Goal: Task Accomplishment & Management: Manage account settings

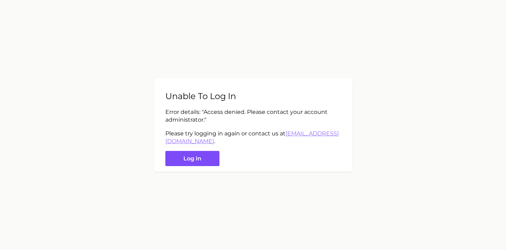
click at [190, 161] on button "Log in" at bounding box center [192, 158] width 54 height 15
click at [196, 151] on div "Unable to log in Error details: " Access denied. Please contact your account ad…" at bounding box center [253, 125] width 198 height 94
click at [201, 162] on button "Log in" at bounding box center [192, 158] width 54 height 15
